Goal: Transaction & Acquisition: Purchase product/service

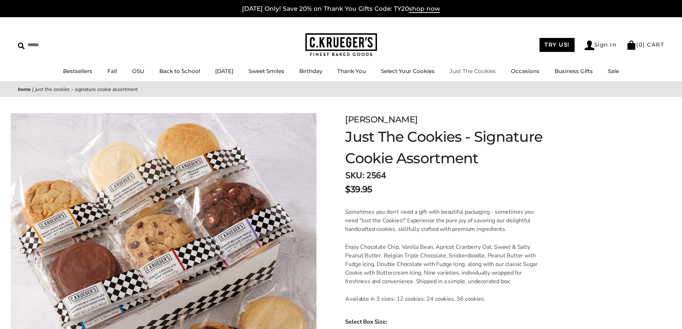
click at [467, 71] on link "Just The Cookies" at bounding box center [473, 71] width 46 height 7
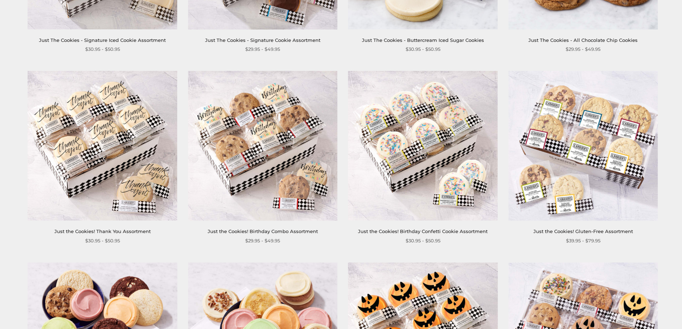
scroll to position [501, 0]
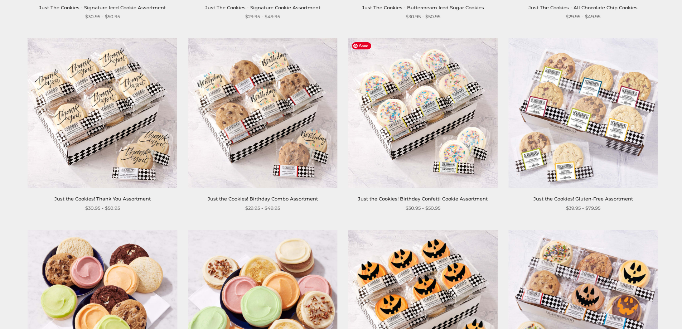
click at [409, 147] on img at bounding box center [422, 113] width 149 height 149
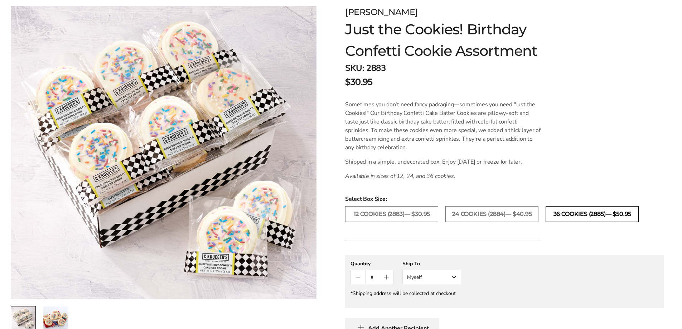
click at [586, 217] on label "36 COOKIES (2885)— $50.95" at bounding box center [592, 214] width 93 height 16
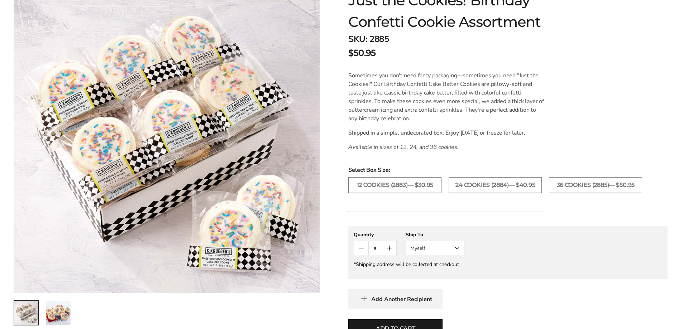
scroll to position [179, 0]
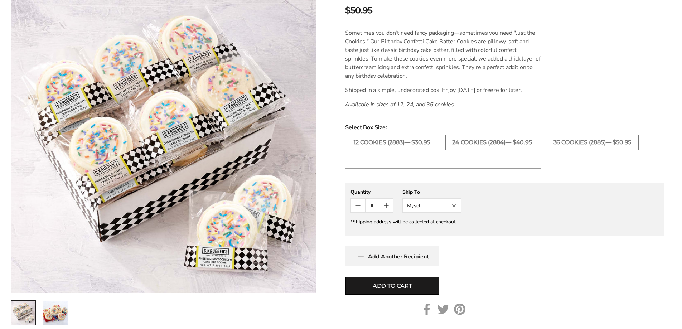
click at [385, 208] on icon "Count plus" at bounding box center [386, 205] width 9 height 9
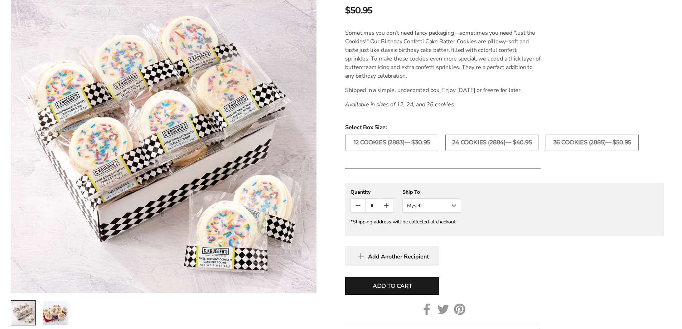
click at [385, 208] on icon "Count plus" at bounding box center [386, 205] width 9 height 9
drag, startPoint x: 364, startPoint y: 207, endPoint x: 360, endPoint y: 207, distance: 3.9
click at [363, 207] on button "Count minus" at bounding box center [358, 206] width 14 height 14
click at [383, 284] on span "Add to cart" at bounding box center [392, 286] width 39 height 9
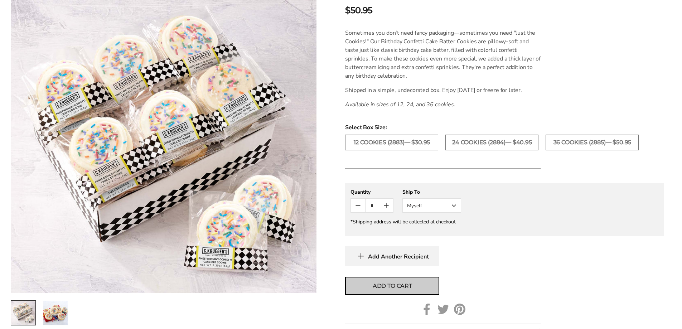
type input "*"
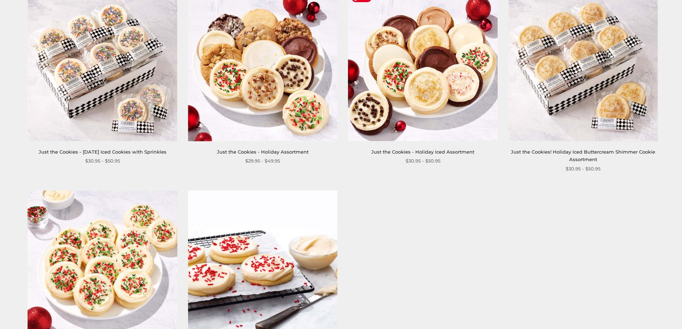
click at [454, 109] on img at bounding box center [422, 65] width 149 height 149
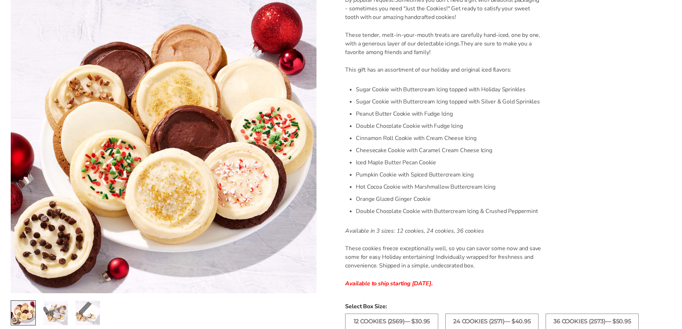
scroll to position [179, 0]
